Goal: Ask a question: Seek information or help from site administrators or community

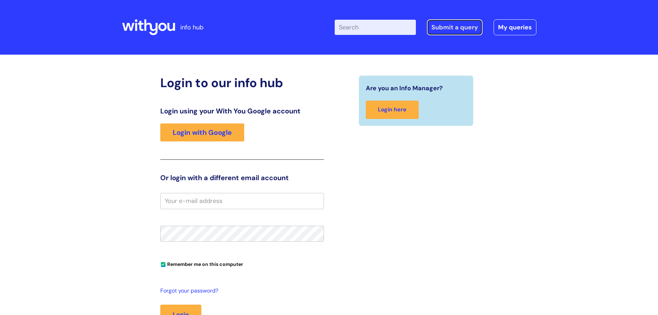
click at [461, 26] on link "Submit a query" at bounding box center [455, 27] width 56 height 16
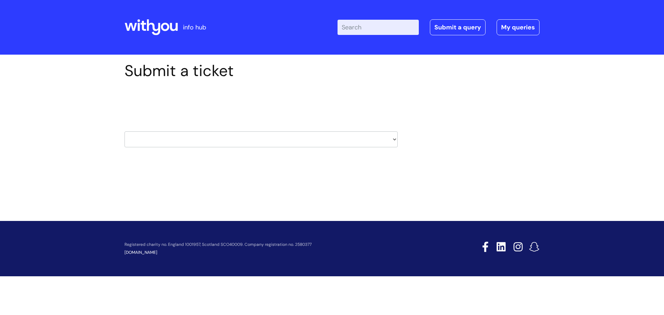
click at [173, 134] on select "HR / People IT and Support Clinical Drug Alerts Finance Accounts Data Support T…" at bounding box center [260, 139] width 273 height 16
select select "it_and_support"
click at [124, 131] on select "HR / People IT and Support Clinical Drug Alerts Finance Accounts Data Support T…" at bounding box center [260, 139] width 273 height 16
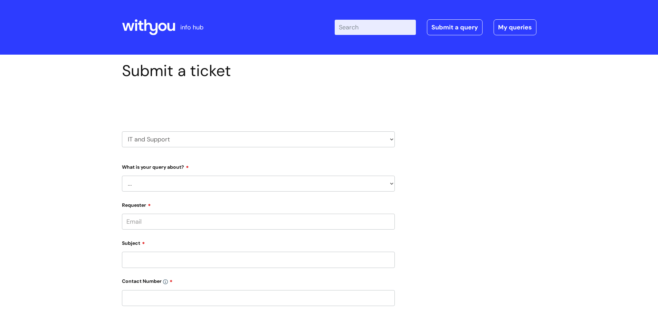
click at [165, 181] on select "... Mobile Phone Reset & MFA Accounts, Starters and Leavers IT Hardware issue I…" at bounding box center [258, 184] width 273 height 16
select select "Something Else"
click at [122, 176] on select "... Mobile Phone Reset & MFA Accounts, Starters and Leavers IT Hardware issue I…" at bounding box center [258, 184] width 273 height 16
click at [154, 225] on select "... My problem is not listed" at bounding box center [262, 219] width 268 height 16
select select "My problem is not listed"
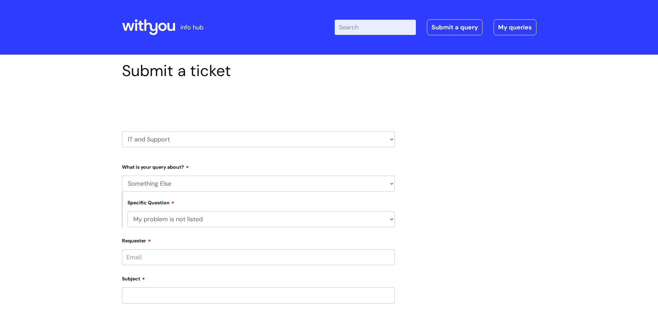
click at [128, 211] on select "... My problem is not listed" at bounding box center [262, 219] width 268 height 16
click at [146, 258] on input "Requester" at bounding box center [258, 257] width 273 height 16
type input "[PERSON_NAME][EMAIL_ADDRESS][PERSON_NAME][DOMAIN_NAME]"
click at [141, 295] on input "Subject" at bounding box center [258, 299] width 273 height 16
click at [148, 285] on input "text" at bounding box center [258, 284] width 273 height 16
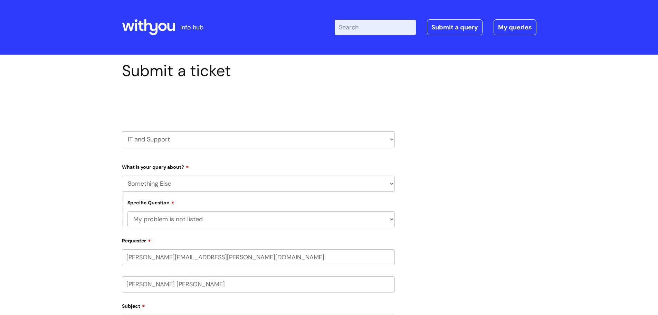
type input "[PERSON_NAME] [PERSON_NAME]"
